Goal: Navigation & Orientation: Find specific page/section

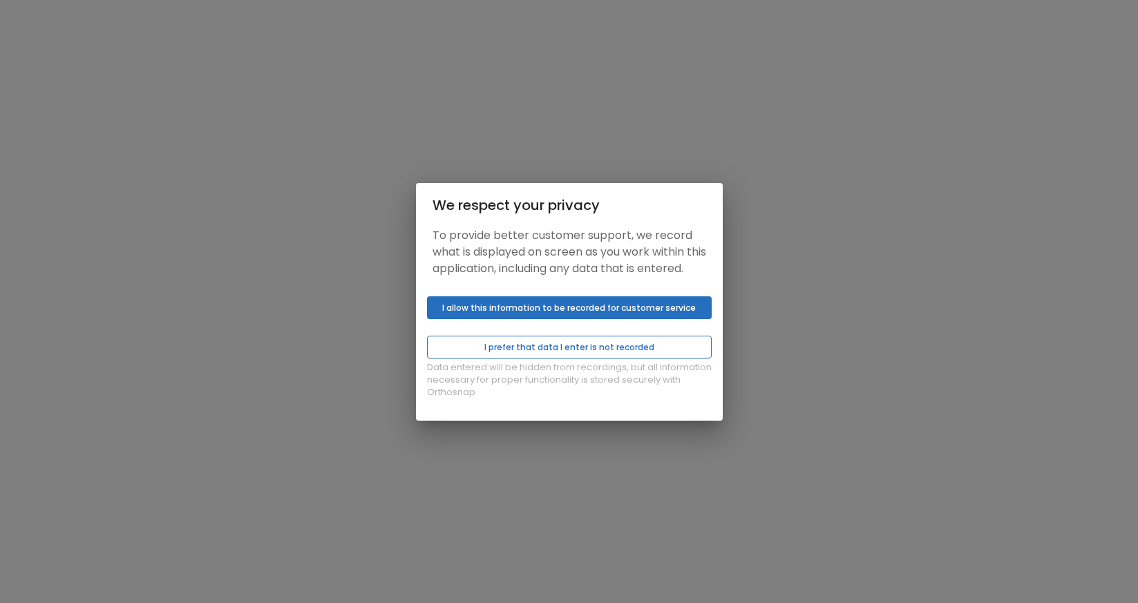
click at [559, 354] on button "I prefer that data I enter is not recorded" at bounding box center [569, 347] width 285 height 23
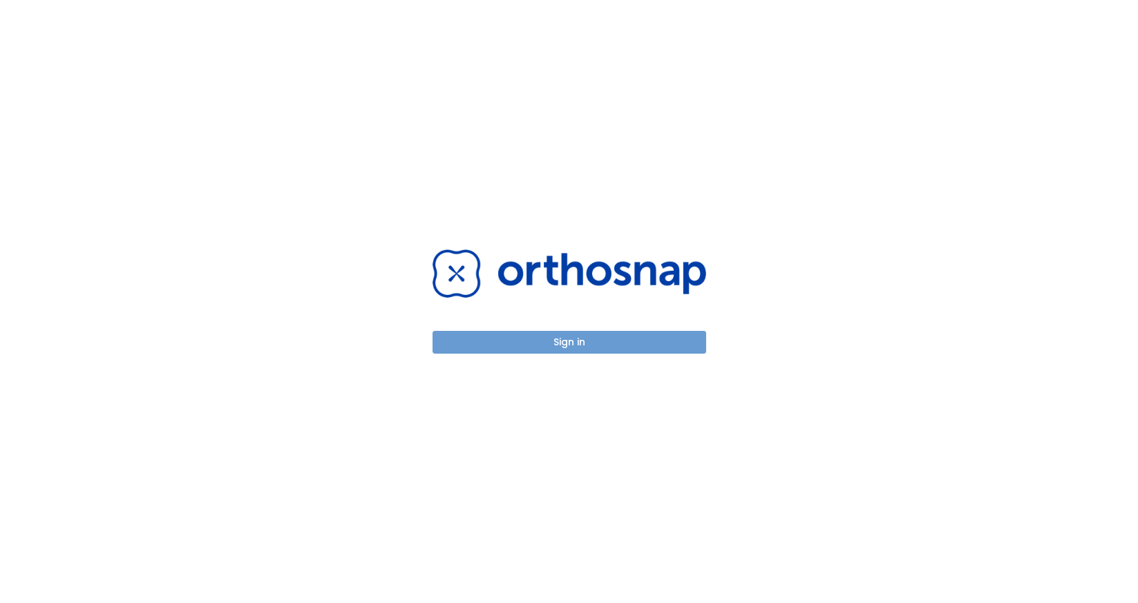
click at [563, 345] on button "Sign in" at bounding box center [569, 342] width 274 height 23
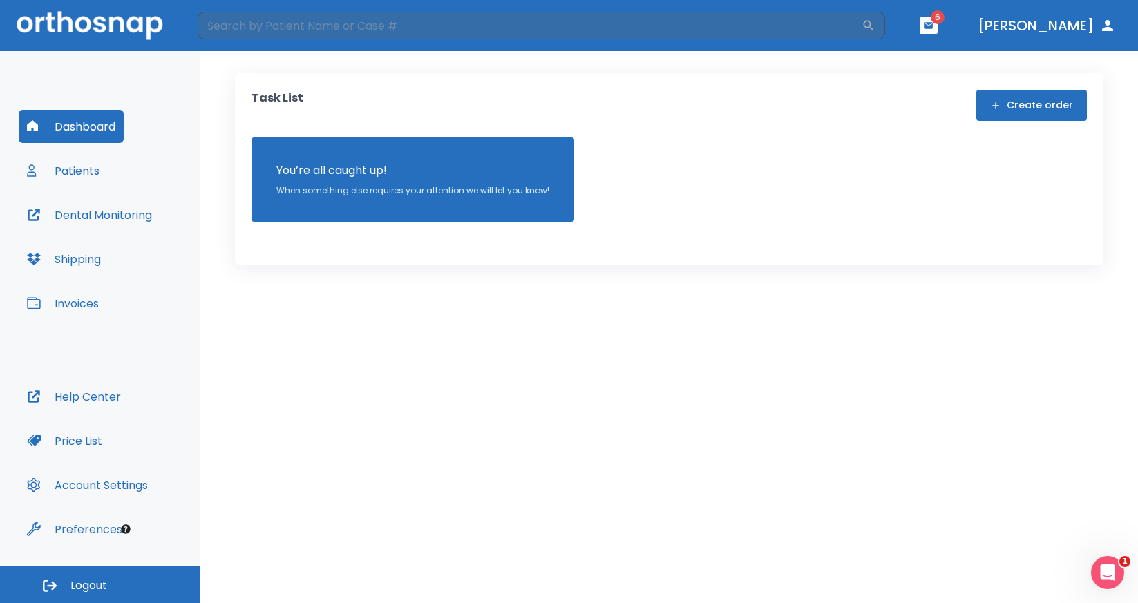
click at [933, 30] on icon "button" at bounding box center [929, 26] width 10 height 10
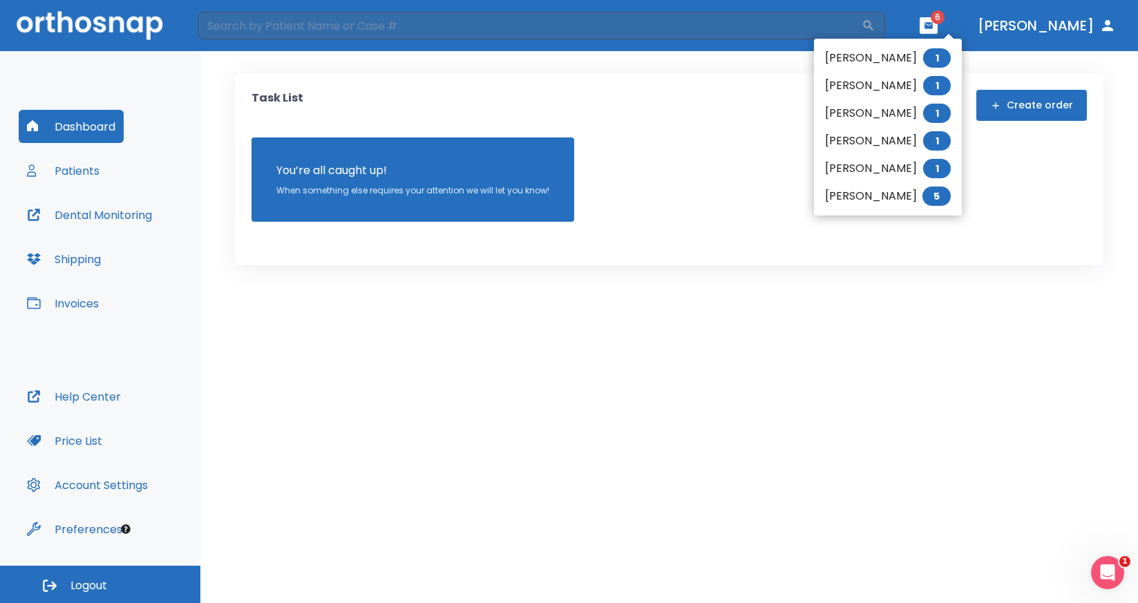
click at [794, 282] on div at bounding box center [569, 301] width 1138 height 603
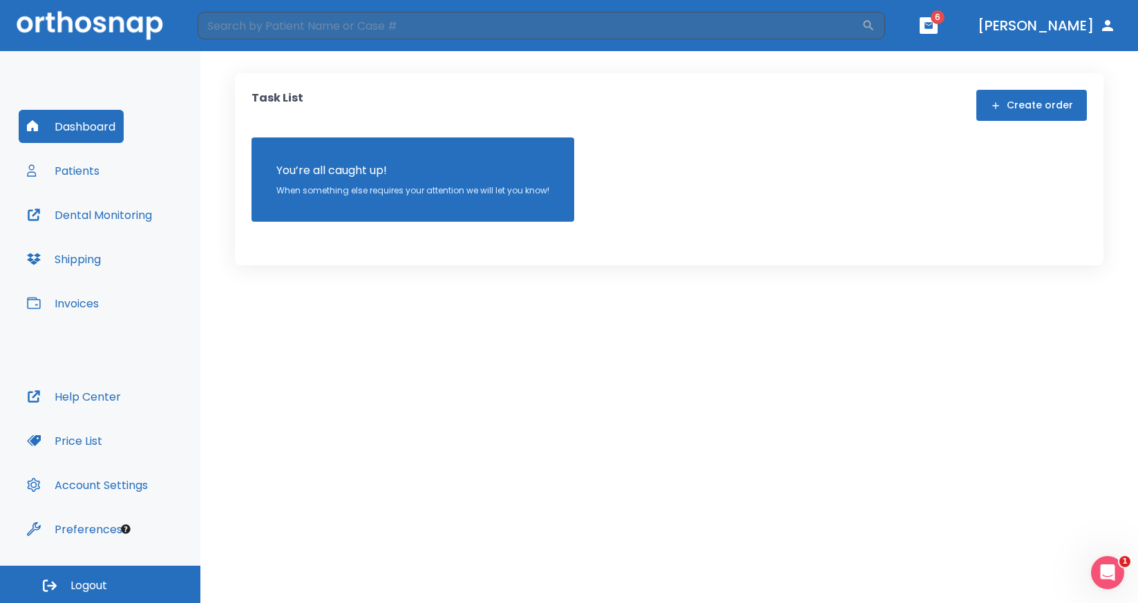
click at [1064, 23] on button "[PERSON_NAME]" at bounding box center [1046, 25] width 149 height 25
click at [89, 172] on button "Patients" at bounding box center [63, 170] width 89 height 33
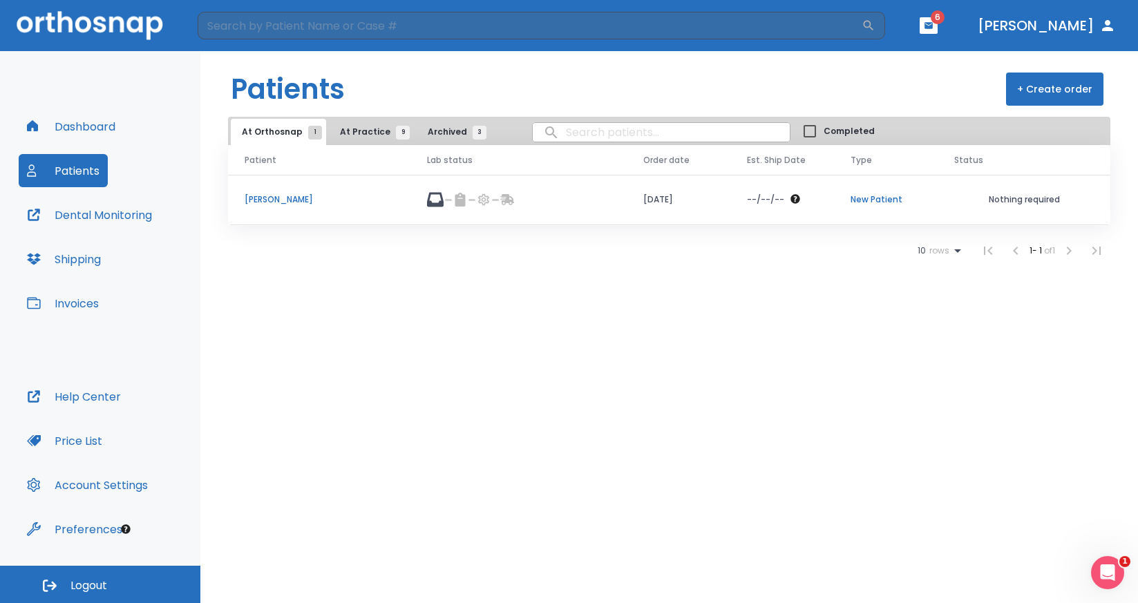
click at [32, 126] on icon "button" at bounding box center [32, 125] width 11 height 11
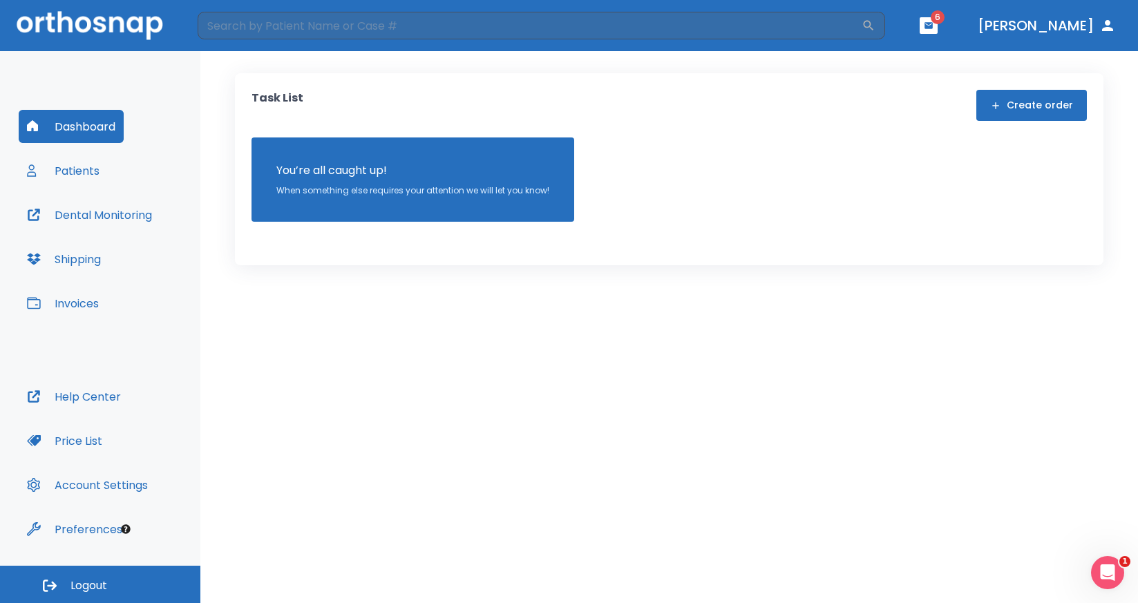
click at [78, 303] on button "Invoices" at bounding box center [63, 303] width 88 height 33
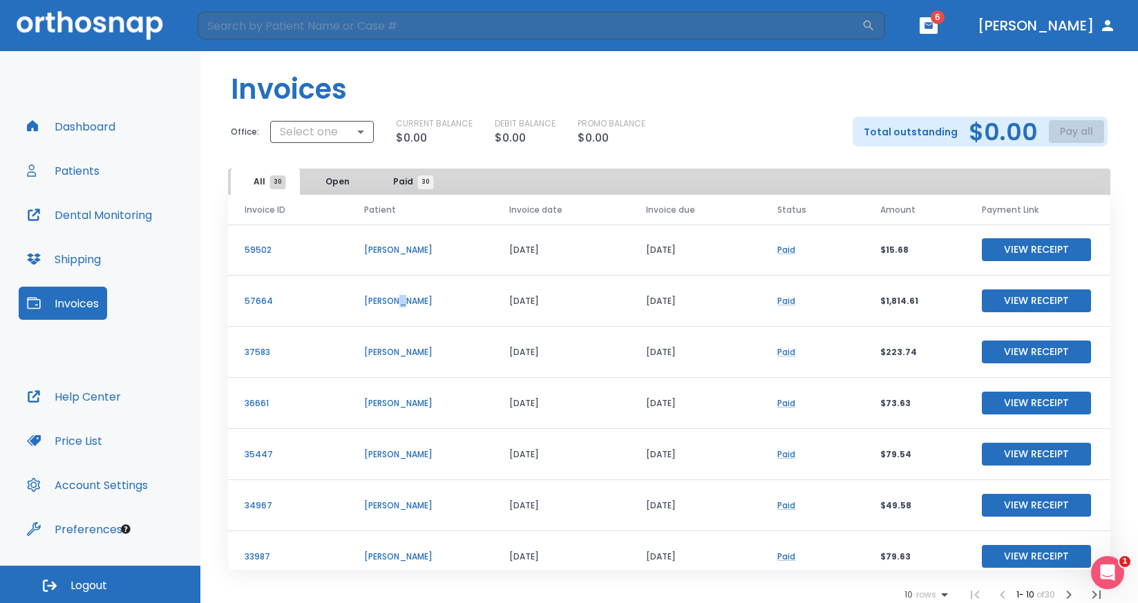
click at [390, 305] on p "[PERSON_NAME]" at bounding box center [420, 301] width 112 height 12
click at [95, 258] on button "Shipping" at bounding box center [64, 258] width 90 height 33
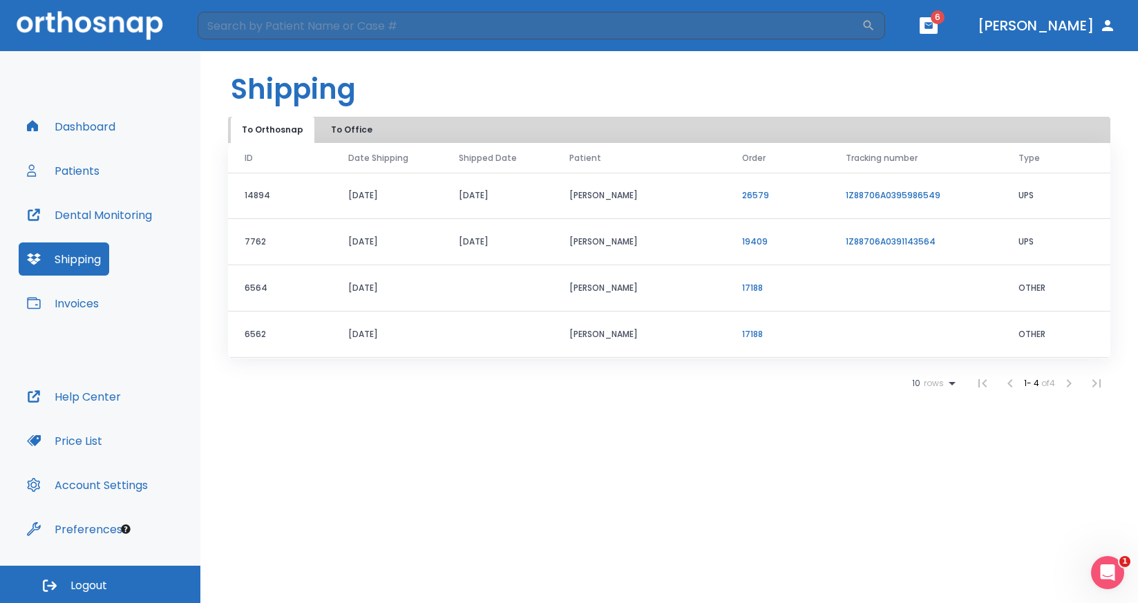
click at [1065, 29] on button "[PERSON_NAME]" at bounding box center [1046, 25] width 149 height 25
click at [1071, 22] on button "[PERSON_NAME]" at bounding box center [1046, 25] width 149 height 25
click at [1111, 26] on icon "button" at bounding box center [1107, 25] width 17 height 17
click at [969, 21] on header "​ 6 [PERSON_NAME]" at bounding box center [569, 25] width 1138 height 51
click at [933, 23] on icon "button" at bounding box center [928, 25] width 8 height 6
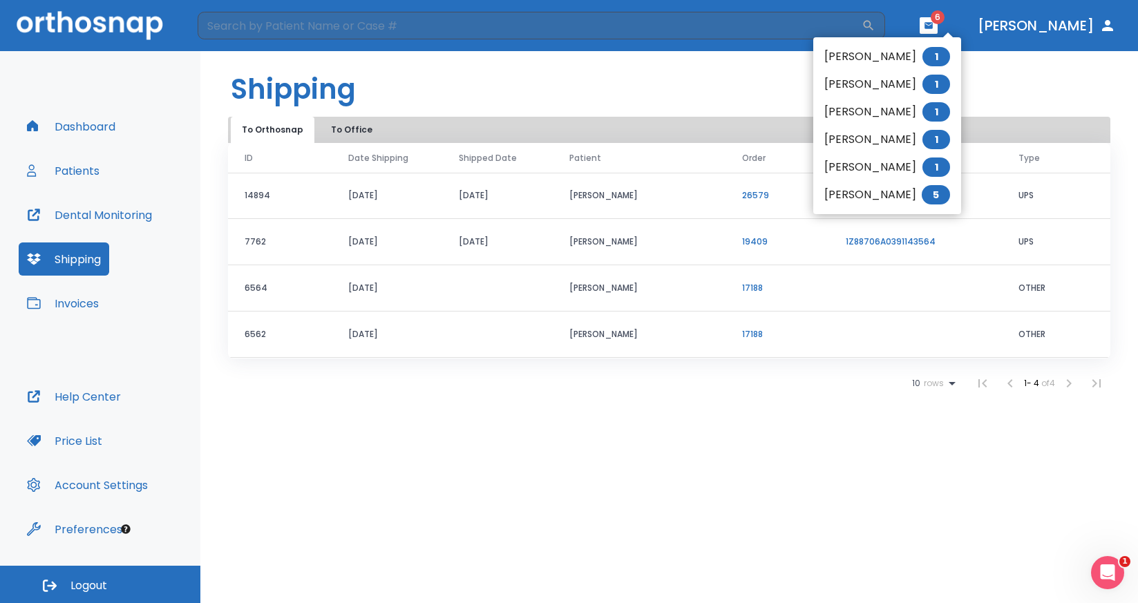
click at [721, 355] on div at bounding box center [569, 301] width 1138 height 603
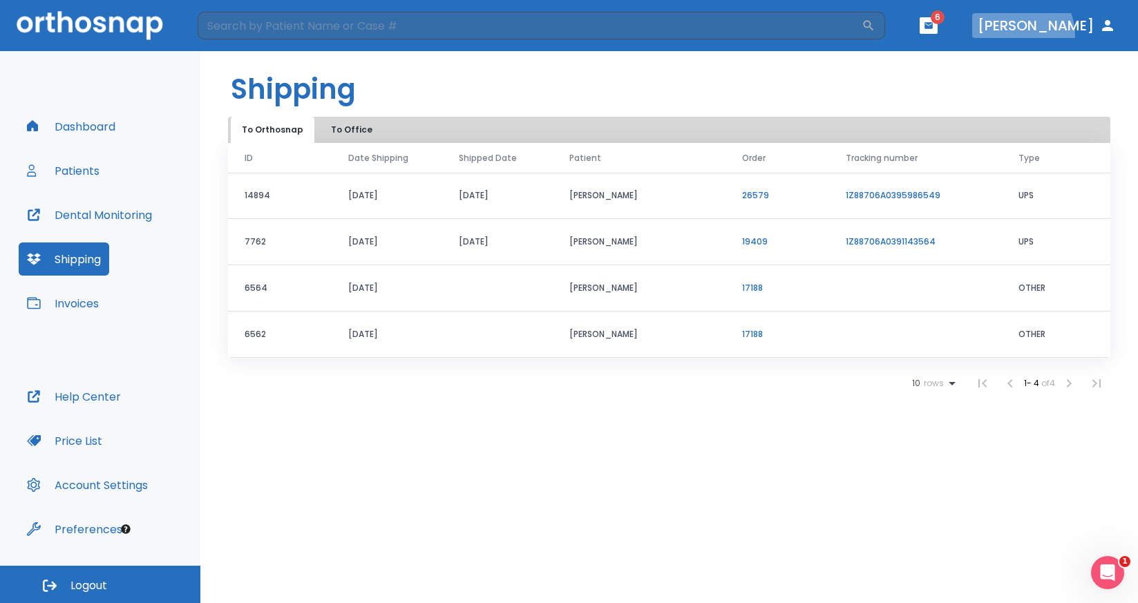
click at [1059, 36] on button "[PERSON_NAME]" at bounding box center [1046, 25] width 149 height 25
click at [1060, 32] on button "[PERSON_NAME]" at bounding box center [1046, 25] width 149 height 25
click at [1071, 383] on li at bounding box center [1069, 384] width 28 height 28
click at [978, 383] on li at bounding box center [982, 384] width 28 height 28
click at [276, 133] on button "To Orthosnap" at bounding box center [273, 130] width 84 height 26
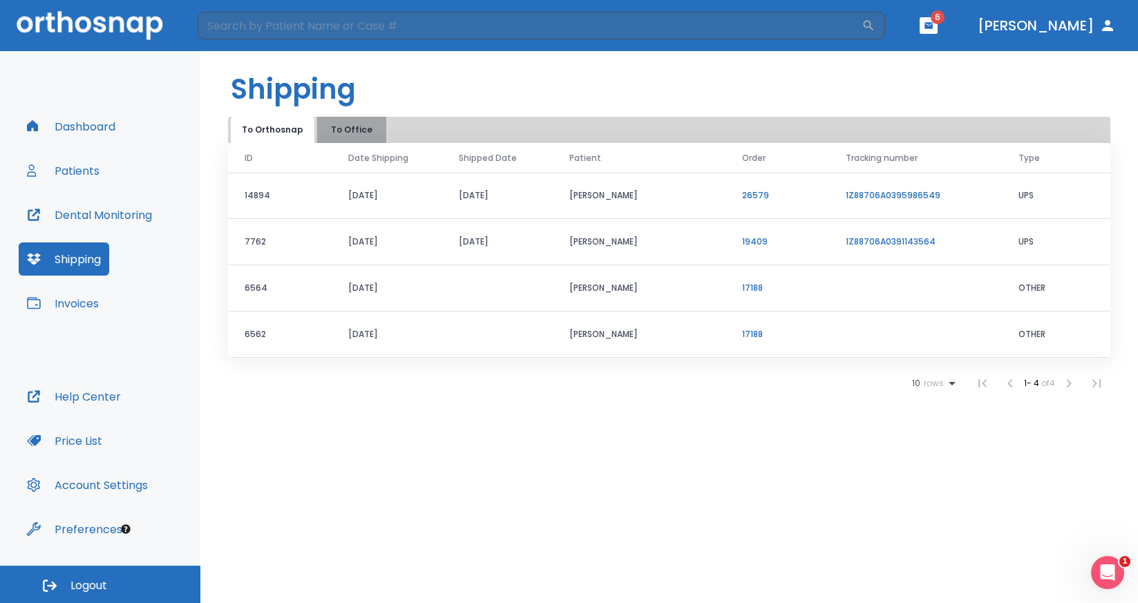
click at [342, 128] on button "To Office" at bounding box center [351, 130] width 69 height 26
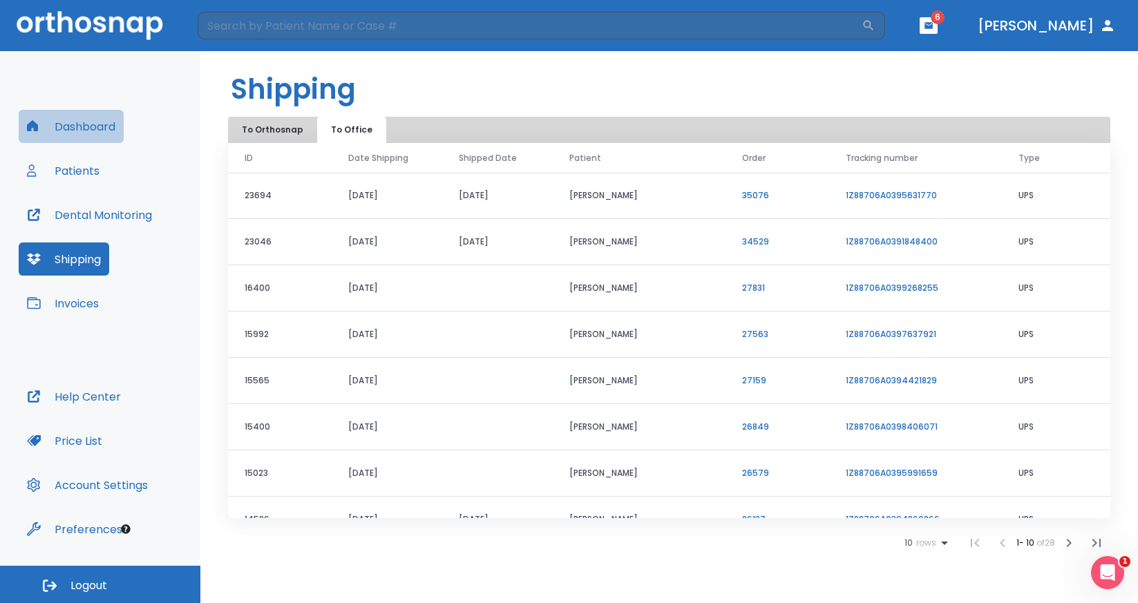
click at [69, 124] on button "Dashboard" at bounding box center [71, 126] width 105 height 33
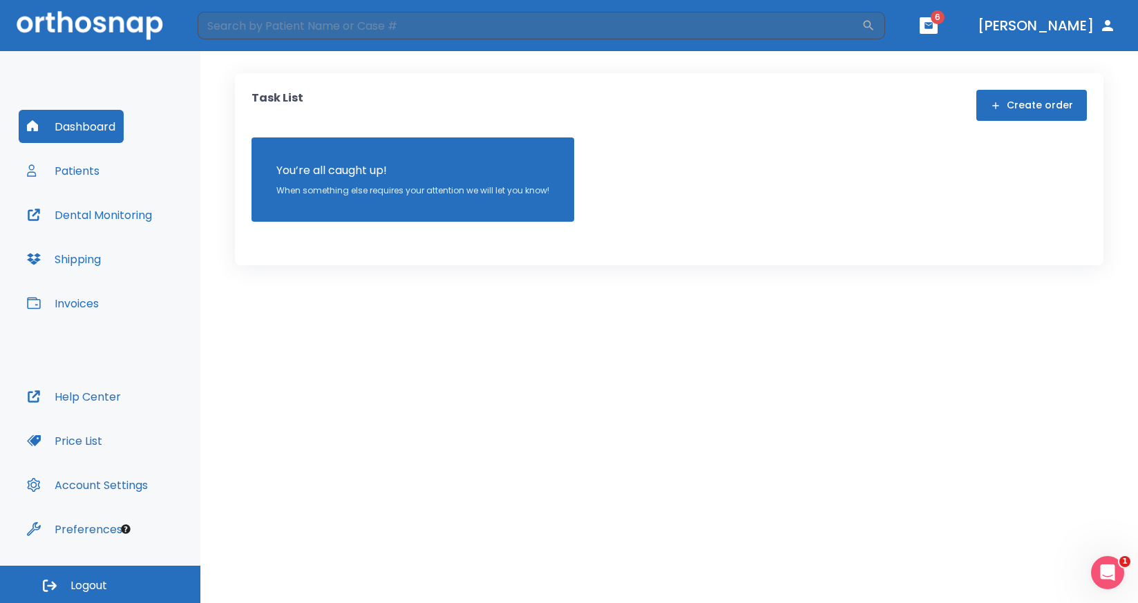
click at [496, 193] on p "When something else requires your attention we will let you know!" at bounding box center [412, 190] width 273 height 12
click at [933, 28] on icon "button" at bounding box center [928, 25] width 8 height 6
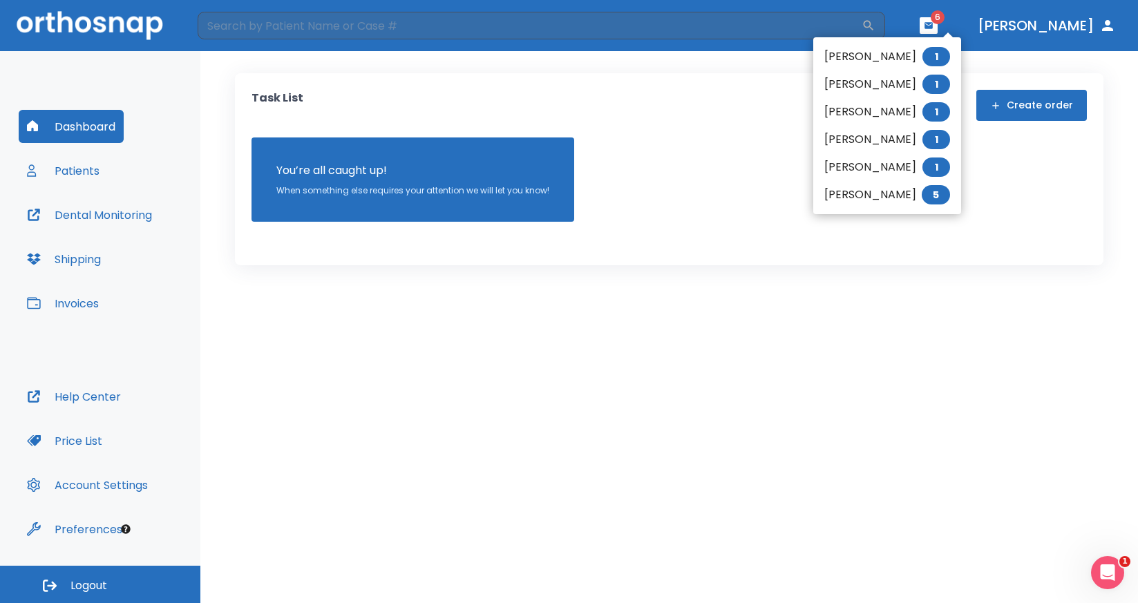
click at [1058, 21] on div at bounding box center [569, 301] width 1138 height 603
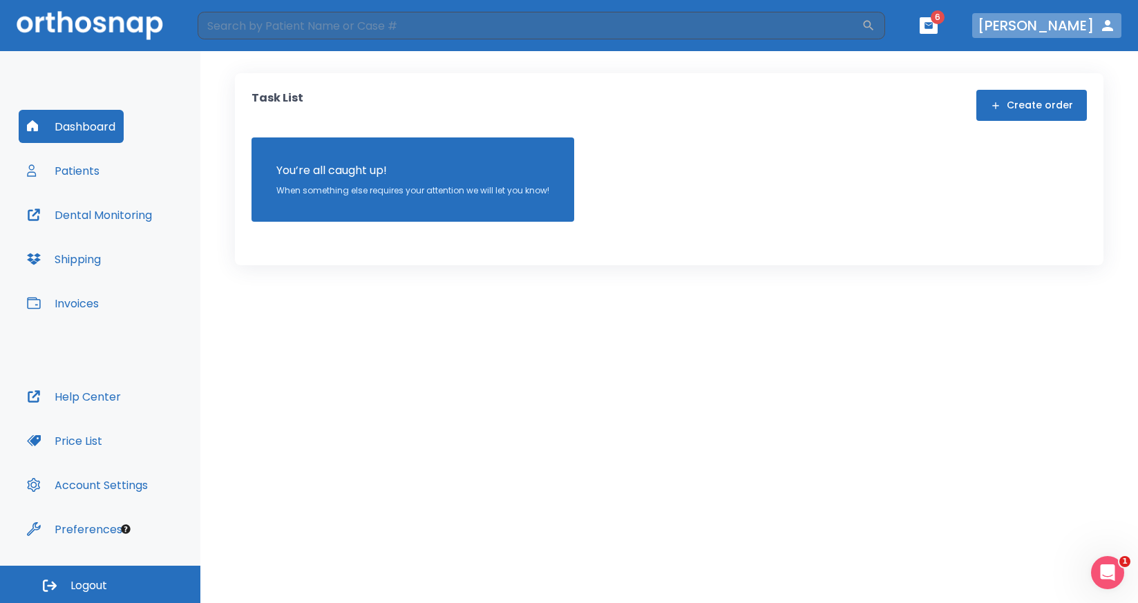
click at [1105, 25] on icon "button" at bounding box center [1107, 25] width 17 height 17
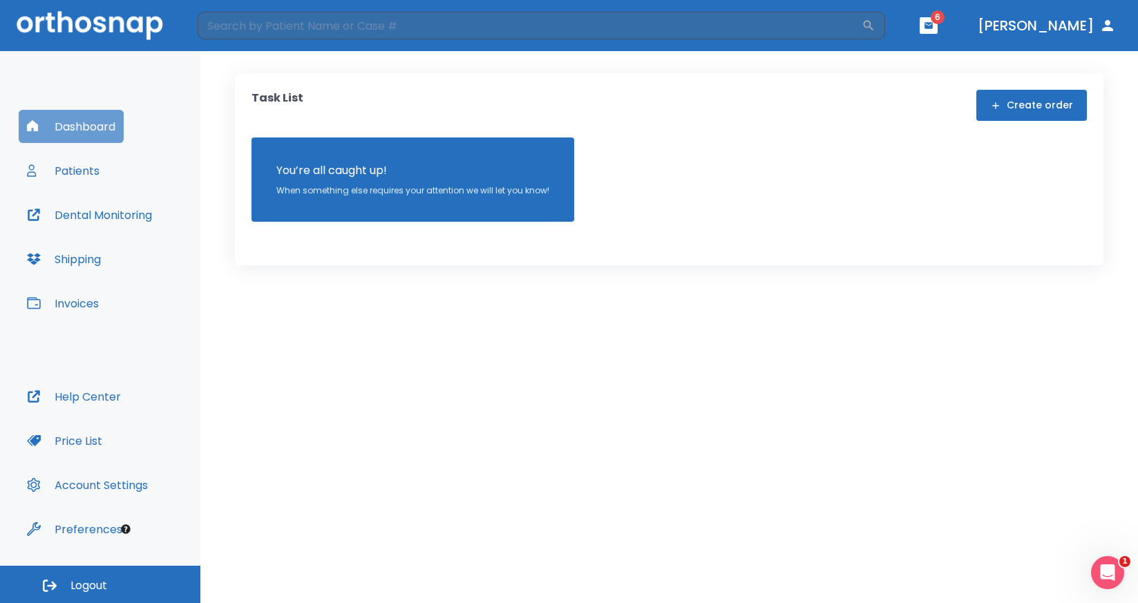
click at [91, 130] on button "Dashboard" at bounding box center [71, 126] width 105 height 33
drag, startPoint x: 91, startPoint y: 129, endPoint x: 171, endPoint y: 107, distance: 82.5
click at [171, 107] on div "Dashboard Patients Dental Monitoring Shipping Invoices Help Center Price List A…" at bounding box center [100, 308] width 200 height 515
click at [134, 146] on div "Dashboard Patients Dental Monitoring Shipping Invoices" at bounding box center [100, 245] width 163 height 270
click at [86, 122] on button "Dashboard" at bounding box center [71, 126] width 105 height 33
